Goal: Task Accomplishment & Management: Use online tool/utility

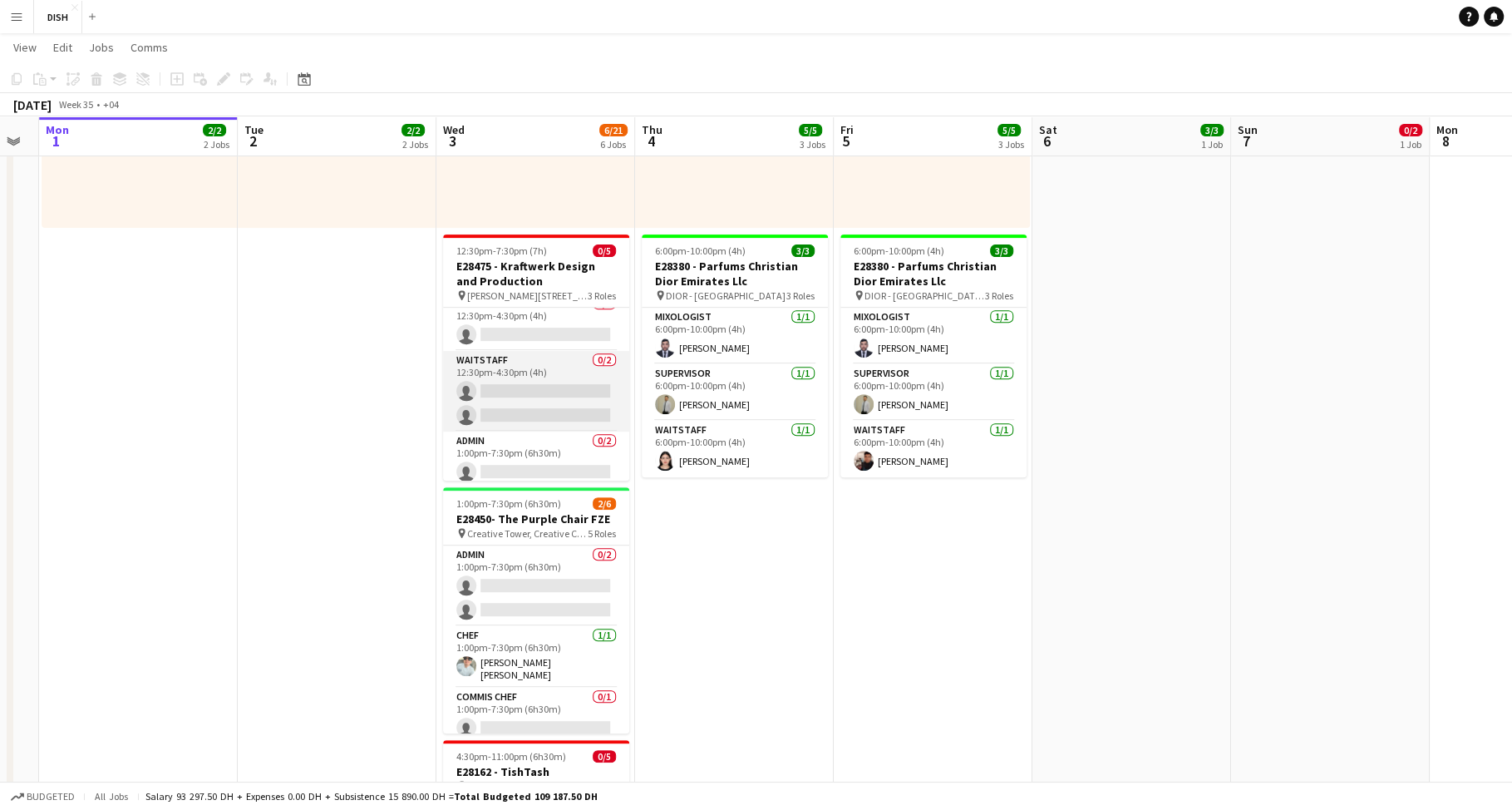
scroll to position [44, 0]
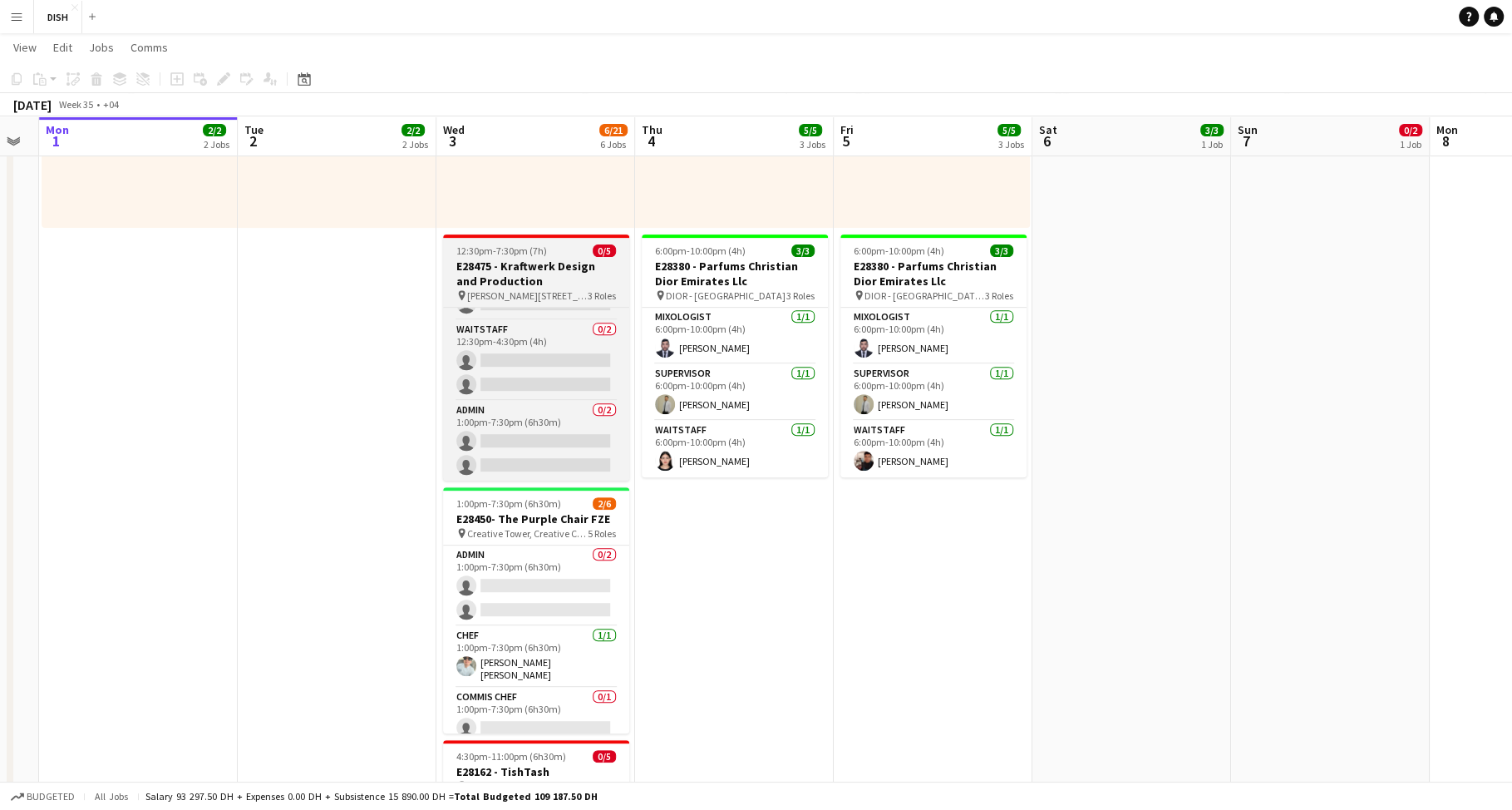
click at [520, 251] on span "12:30pm-7:30pm (7h)" at bounding box center [501, 251] width 90 height 13
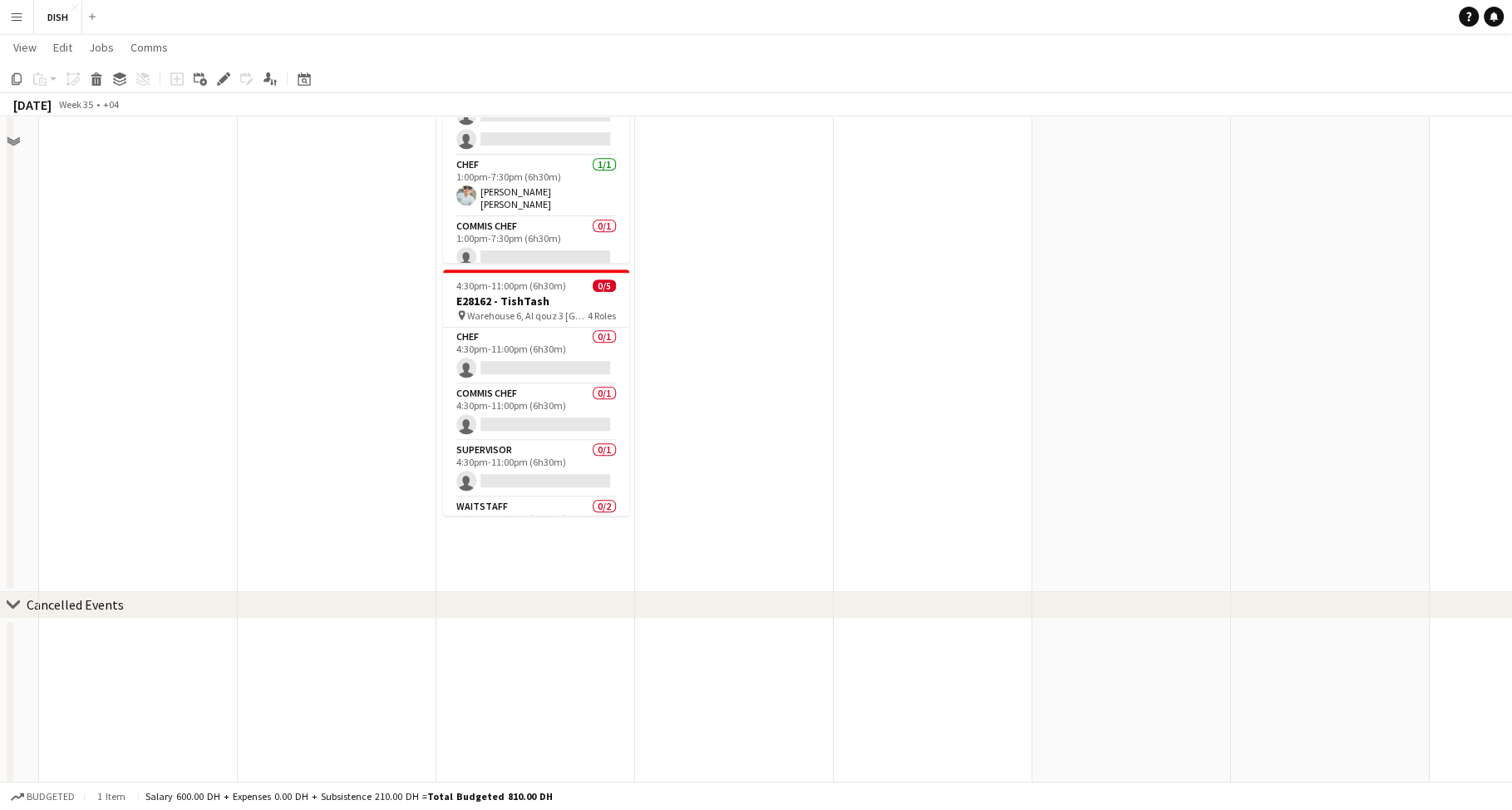
scroll to position [1425, 0]
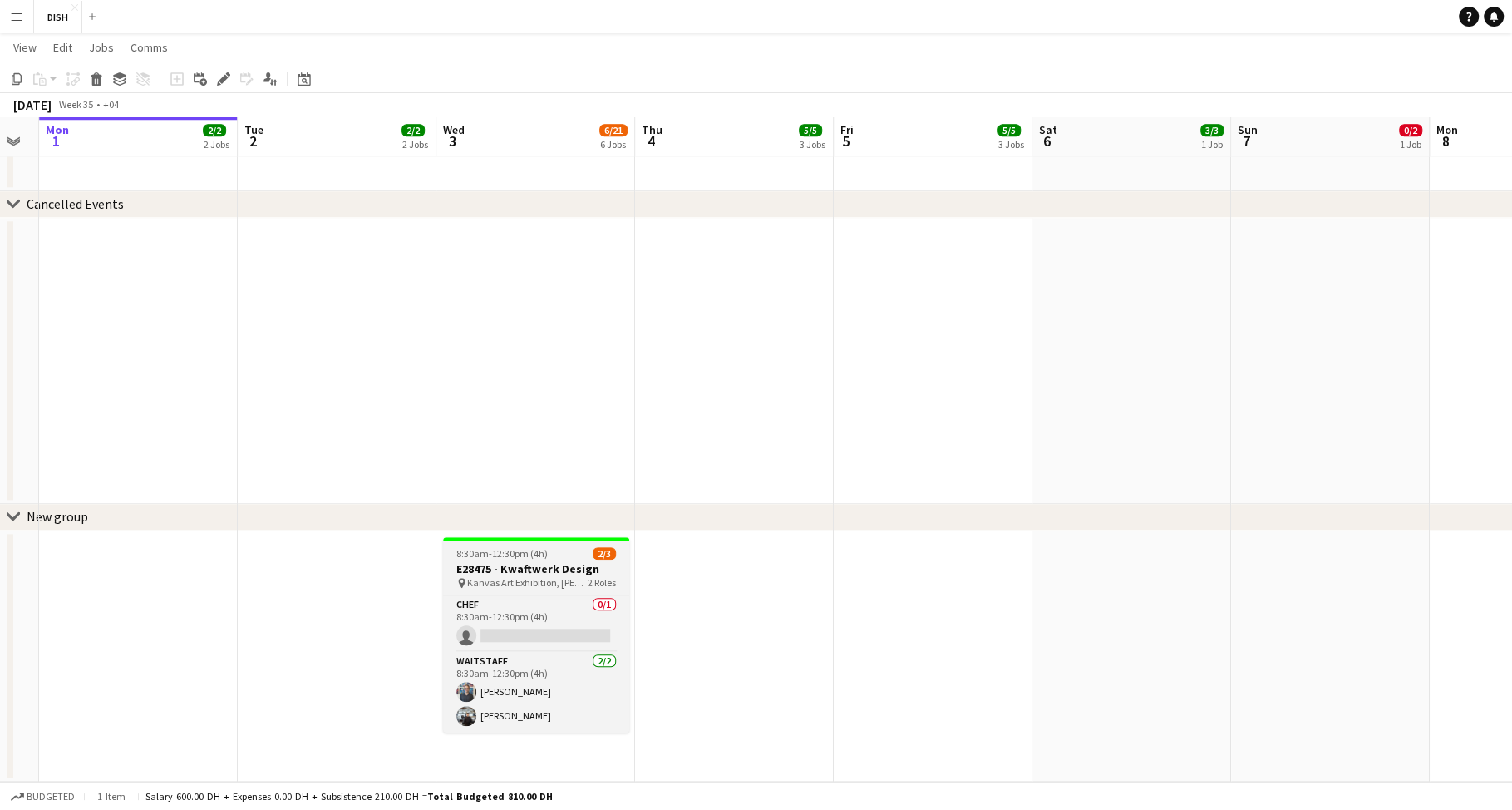
drag, startPoint x: 552, startPoint y: 566, endPoint x: 557, endPoint y: 557, distance: 10.3
click at [552, 566] on h3 "E28475 - Kwaftwerk Design" at bounding box center [536, 568] width 186 height 15
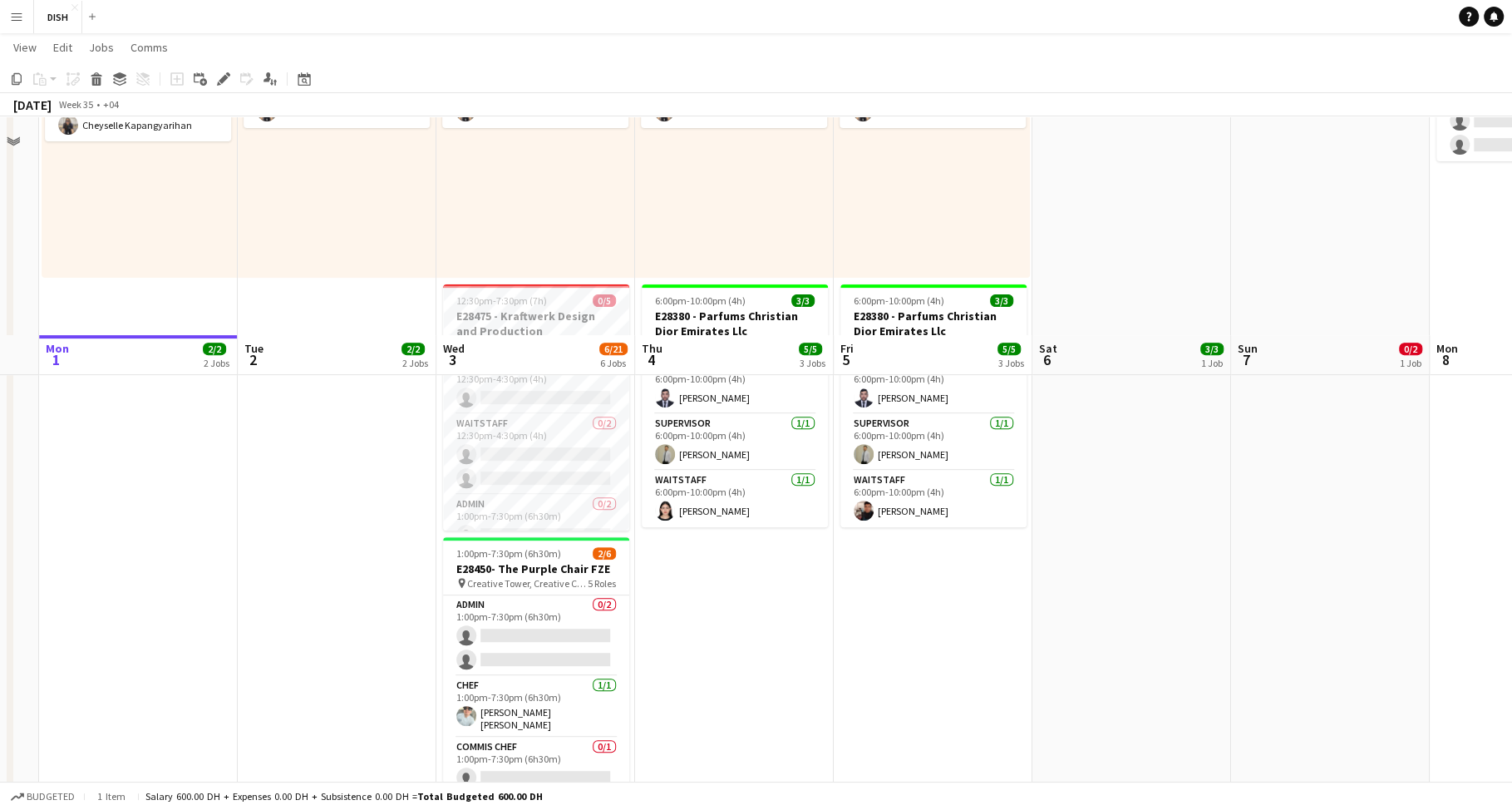
scroll to position [722, 0]
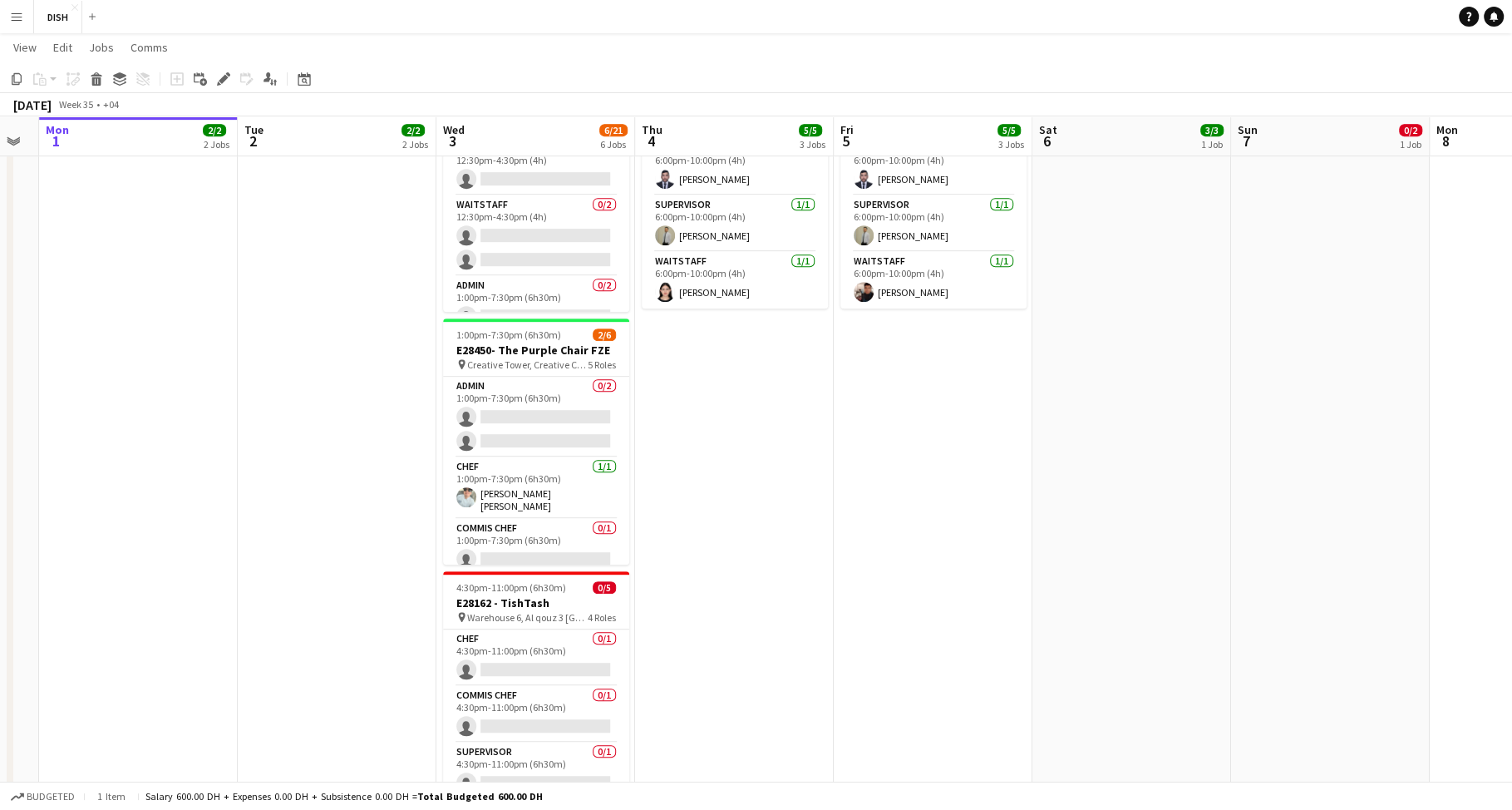
click at [769, 403] on app-date-cell "10:00am-3:00pm (5h) 1/1 pin [GEOGRAPHIC_DATA], [GEOGRAPHIC_DATA] - Al Quoz - Al…" at bounding box center [735, 178] width 199 height 1429
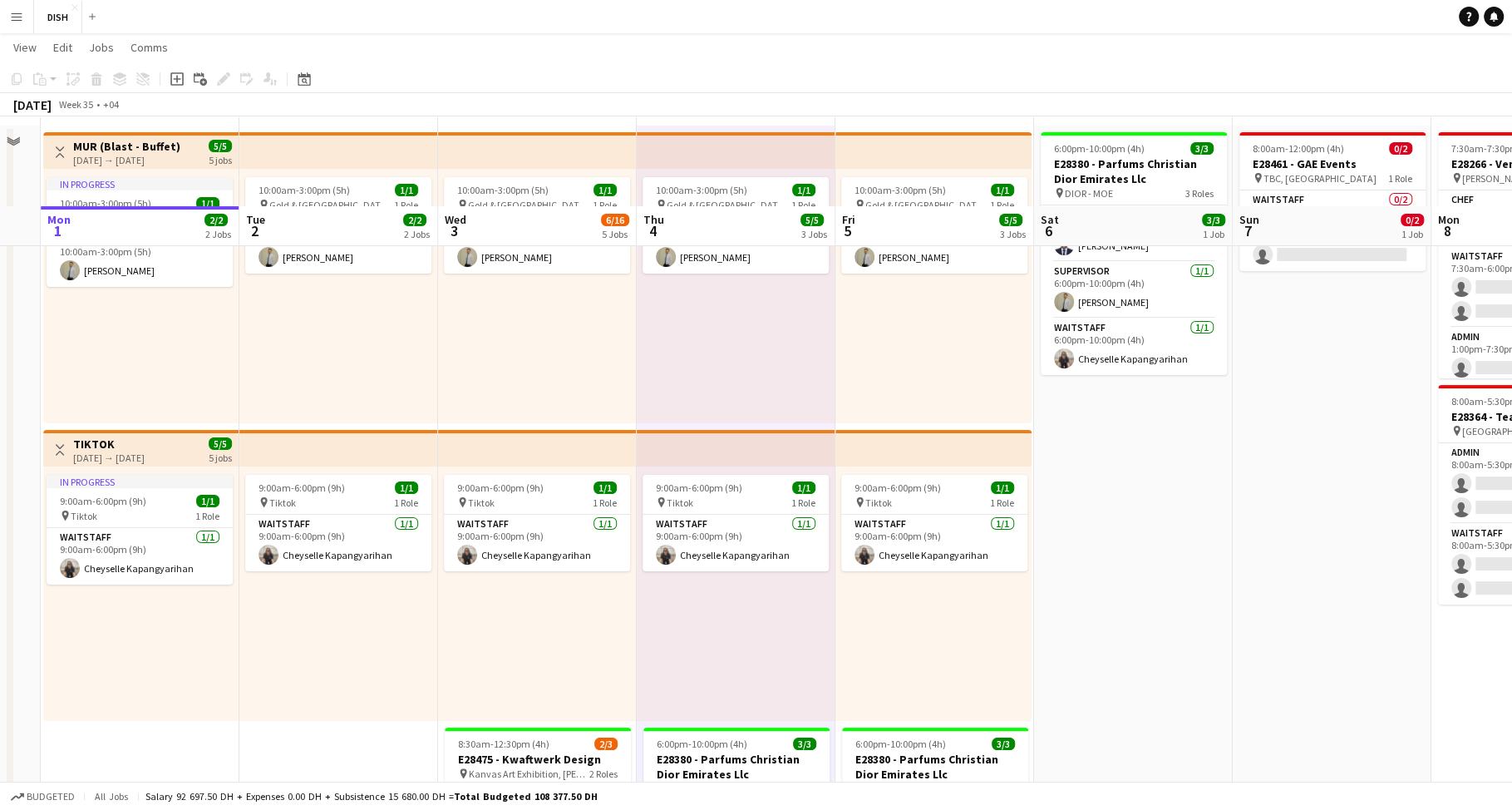
scroll to position [0, 0]
